Goal: Information Seeking & Learning: Learn about a topic

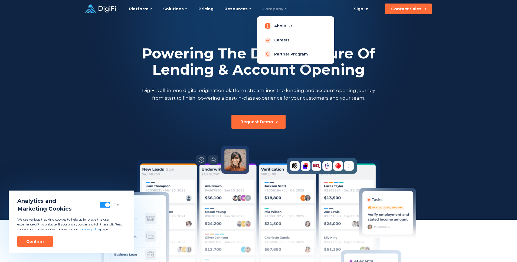
click at [276, 25] on link "About Us" at bounding box center [295, 26] width 69 height 11
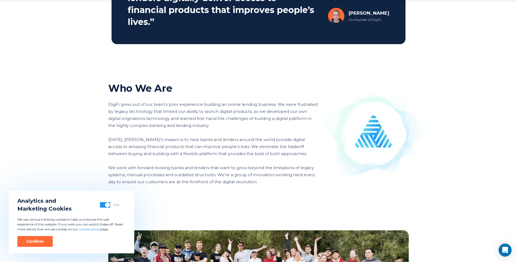
scroll to position [329, 0]
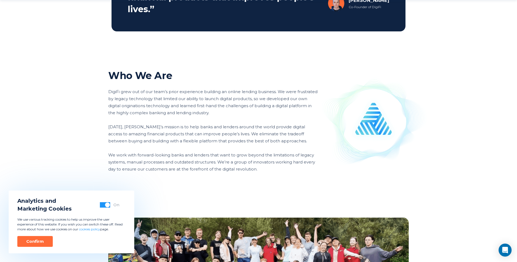
drag, startPoint x: 105, startPoint y: 88, endPoint x: 119, endPoint y: 88, distance: 14.1
click at [119, 88] on div "We're Changing How Banks & Lenders Originate Digital Products DigiFi is a finte…" at bounding box center [258, 38] width 517 height 734
drag, startPoint x: 120, startPoint y: 90, endPoint x: 101, endPoint y: 90, distance: 19.2
click at [101, 90] on div "We're Changing How Banks & Lenders Originate Digital Products DigiFi is a finte…" at bounding box center [258, 38] width 517 height 734
copy p "DigiFi"
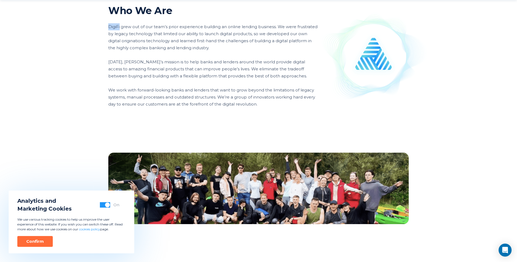
scroll to position [383, 0]
